Goal: Information Seeking & Learning: Learn about a topic

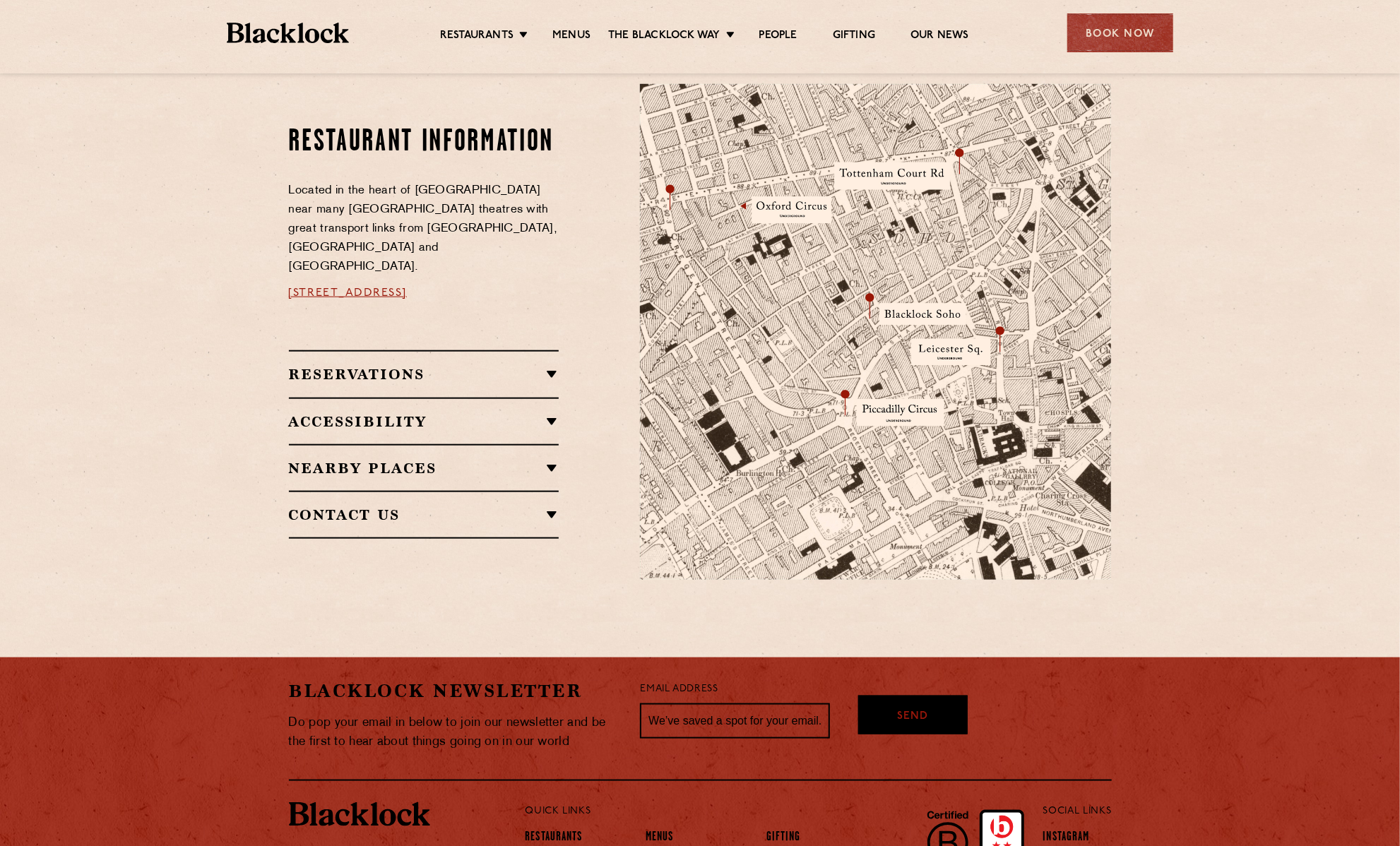
scroll to position [748, 0]
click at [553, 459] on h2 "Nearby Places" at bounding box center [424, 467] width 271 height 17
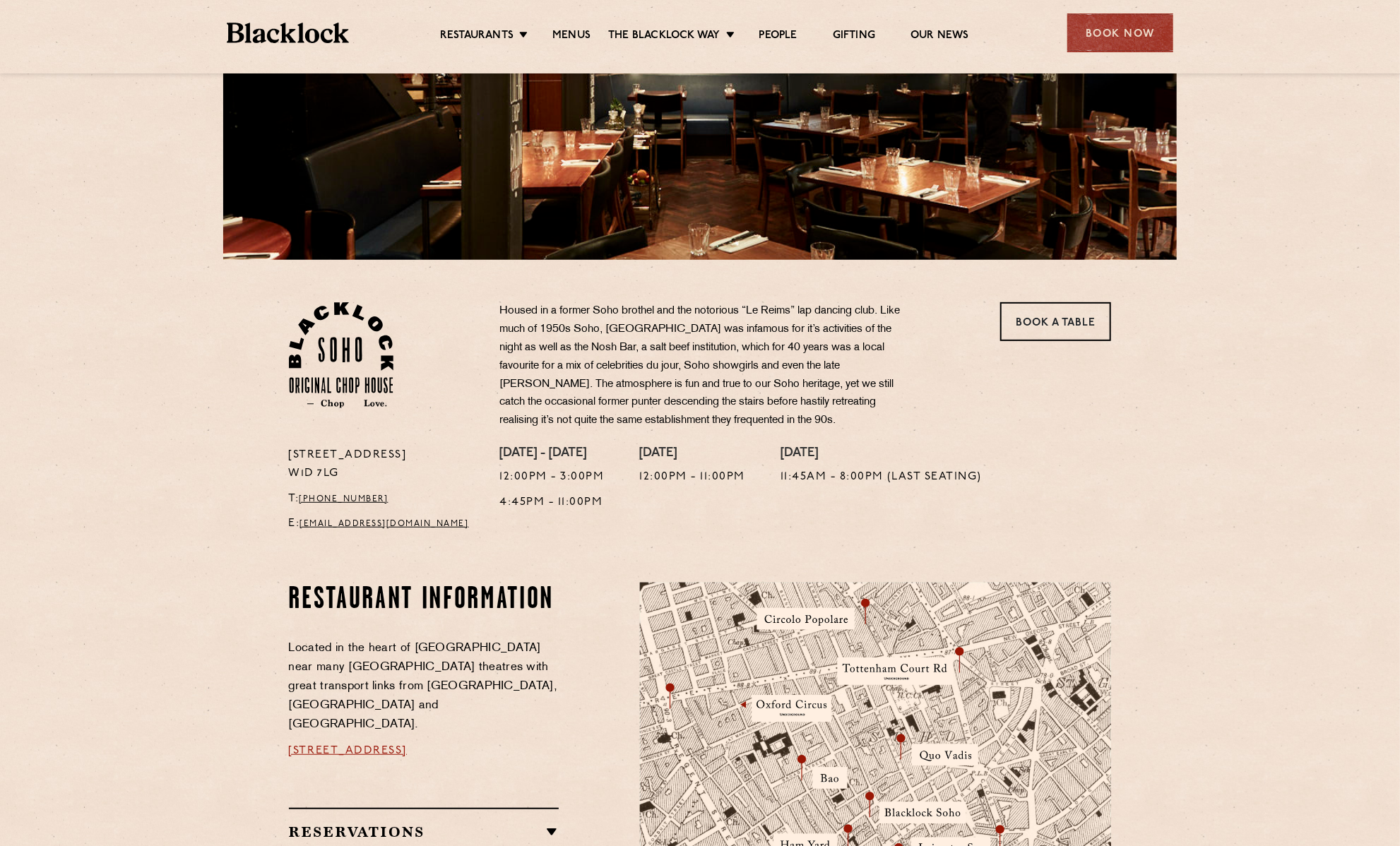
scroll to position [244, 0]
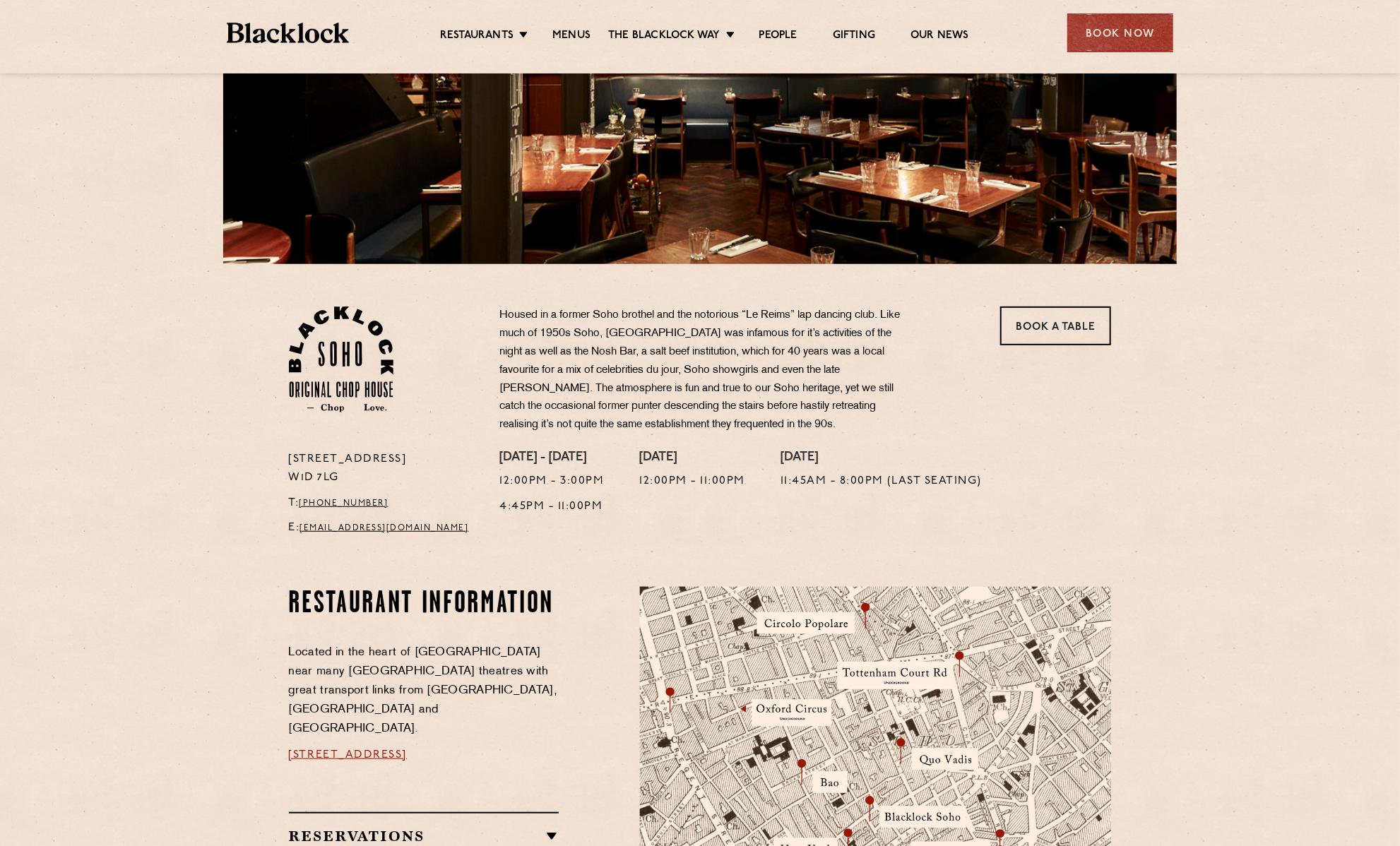
click at [766, 27] on ul "Restaurants Soho City Shoreditch Covent Garden Canary Wharf Manchester Birmingh…" at bounding box center [704, 33] width 711 height 23
click at [772, 35] on link "People" at bounding box center [779, 37] width 39 height 16
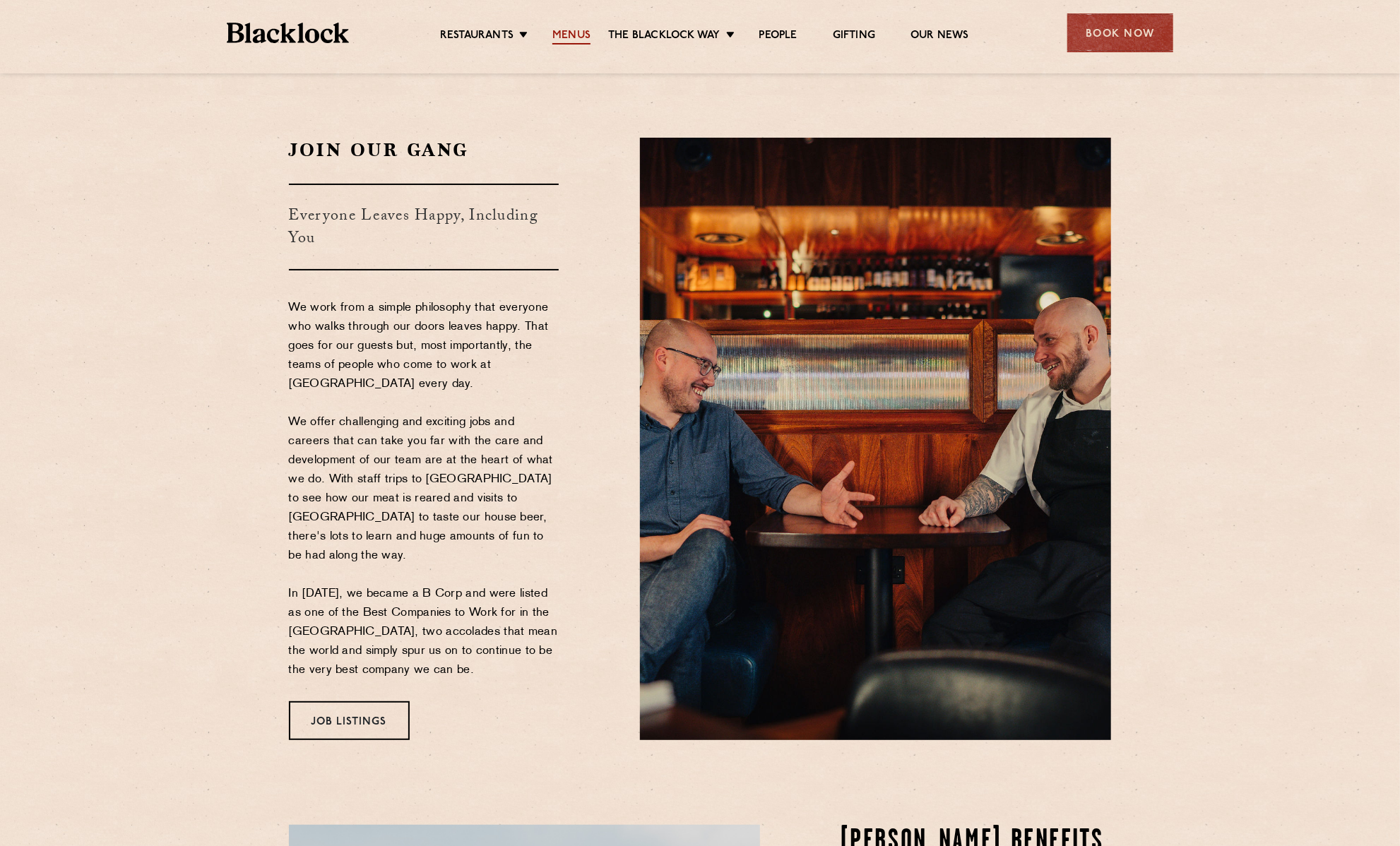
click at [569, 33] on link "Menus" at bounding box center [572, 37] width 39 height 16
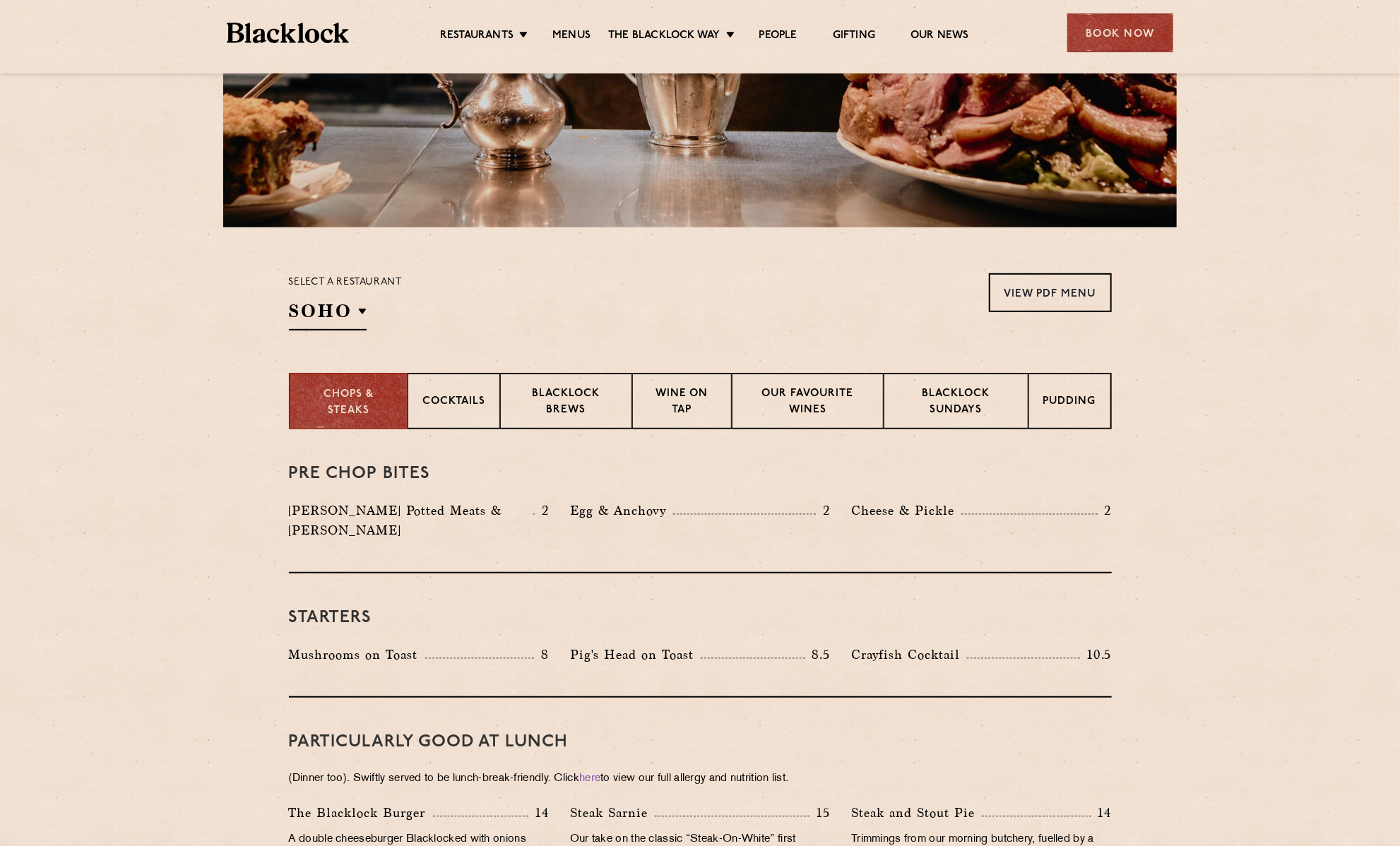
scroll to position [282, 0]
click at [452, 394] on p "Cocktails" at bounding box center [454, 402] width 63 height 18
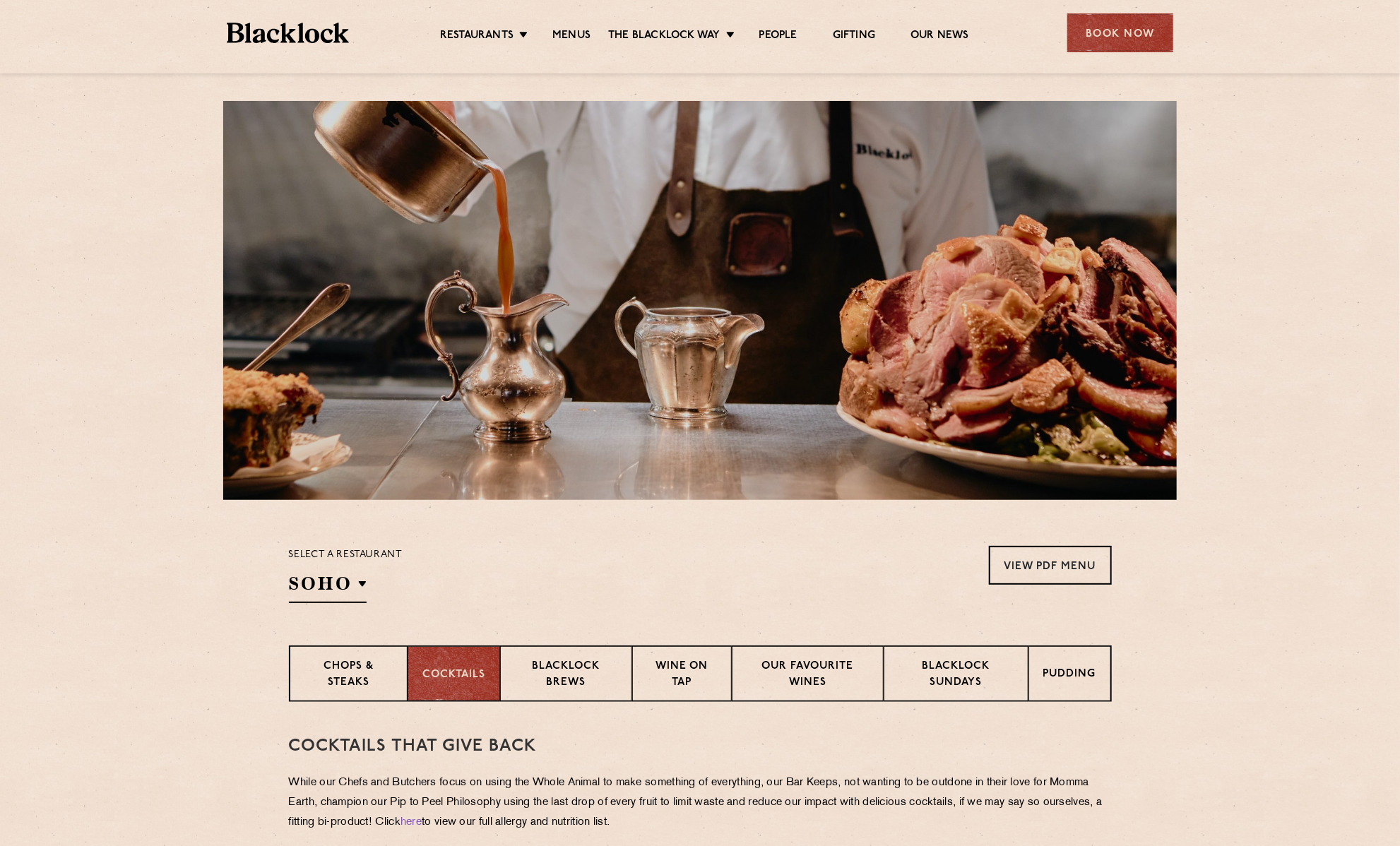
scroll to position [0, 0]
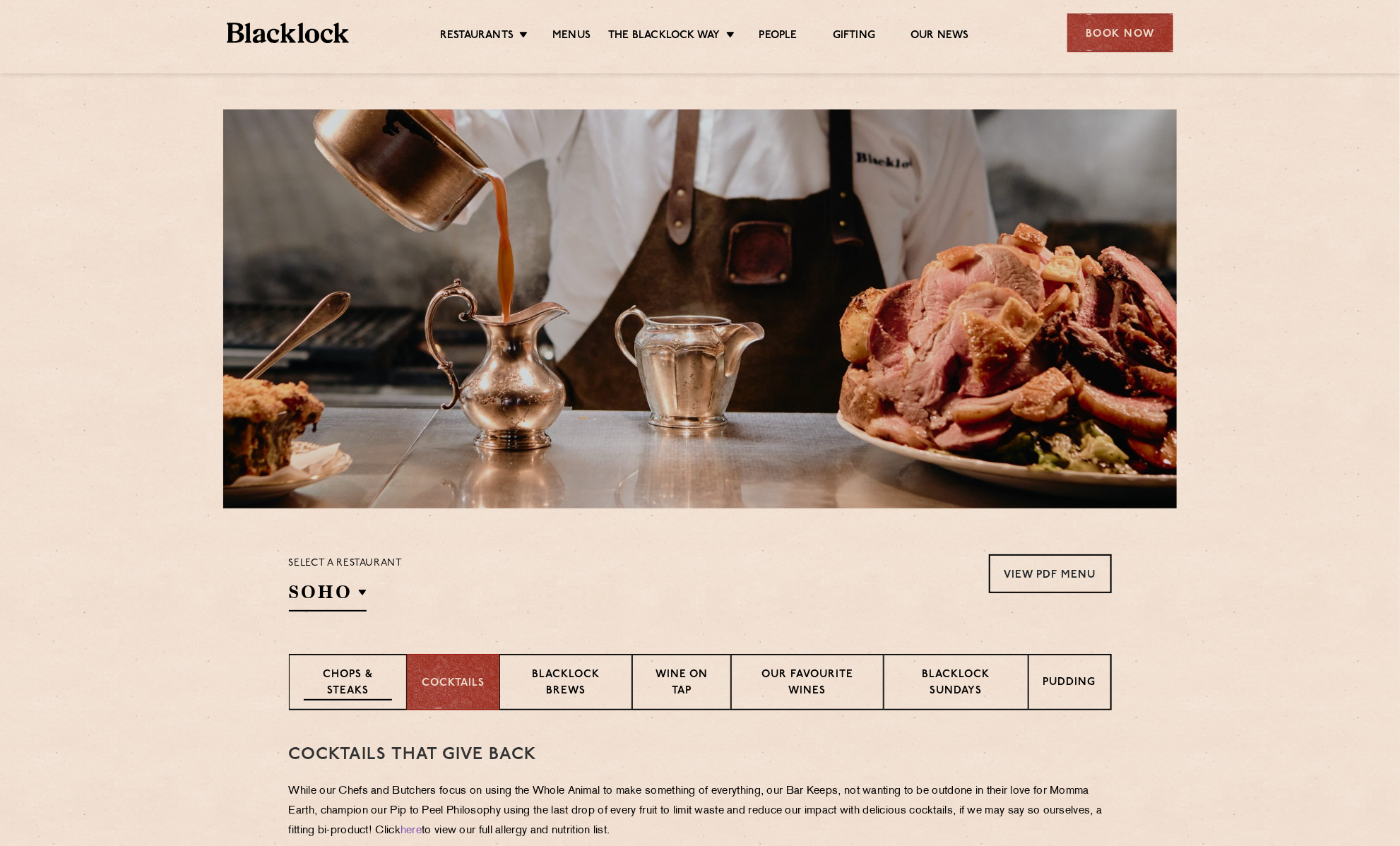
click at [342, 679] on p "Chops & Steaks" at bounding box center [348, 684] width 88 height 33
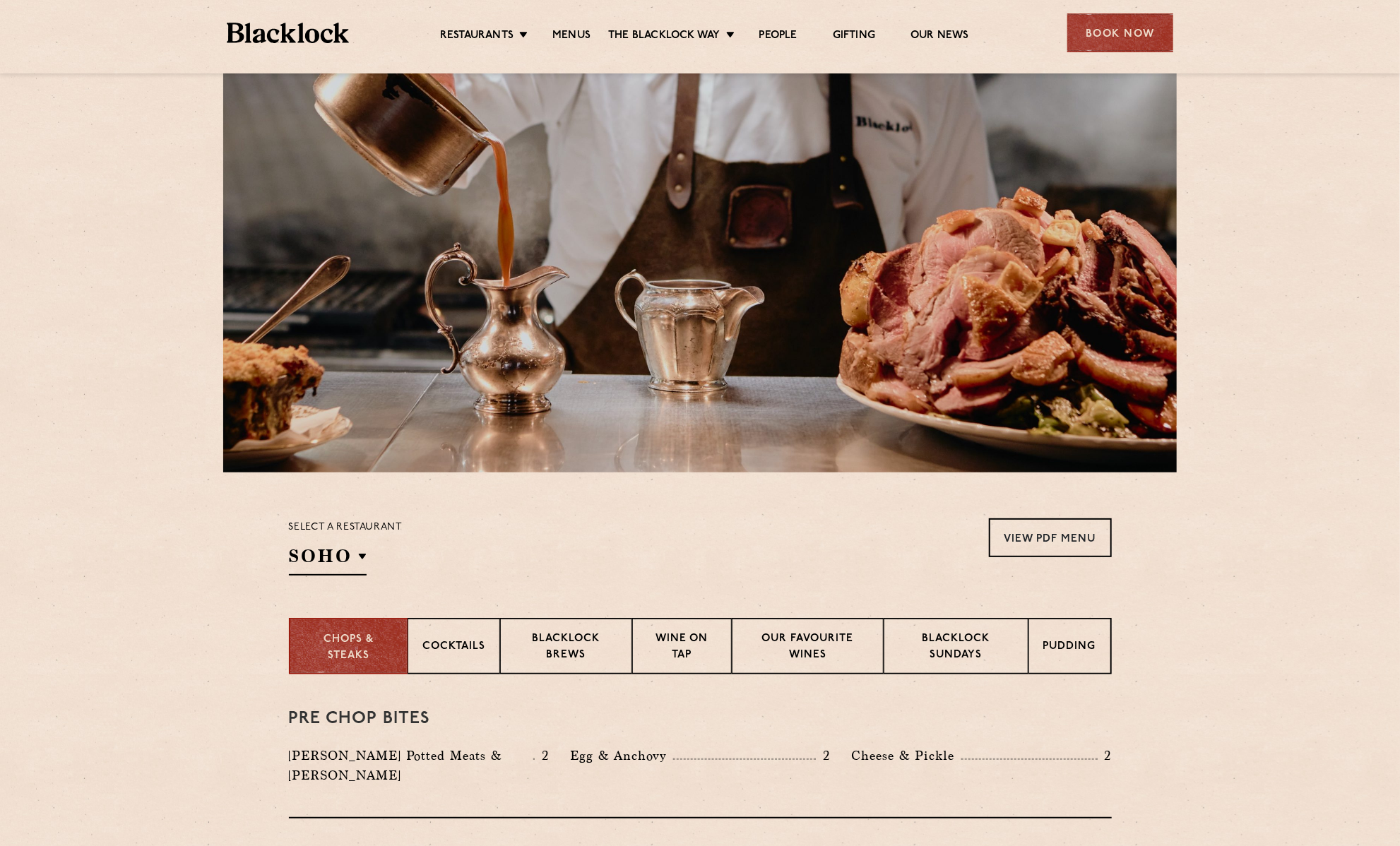
scroll to position [37, 0]
click at [1025, 539] on link "View PDF Menu" at bounding box center [1050, 537] width 123 height 39
